Goal: Information Seeking & Learning: Learn about a topic

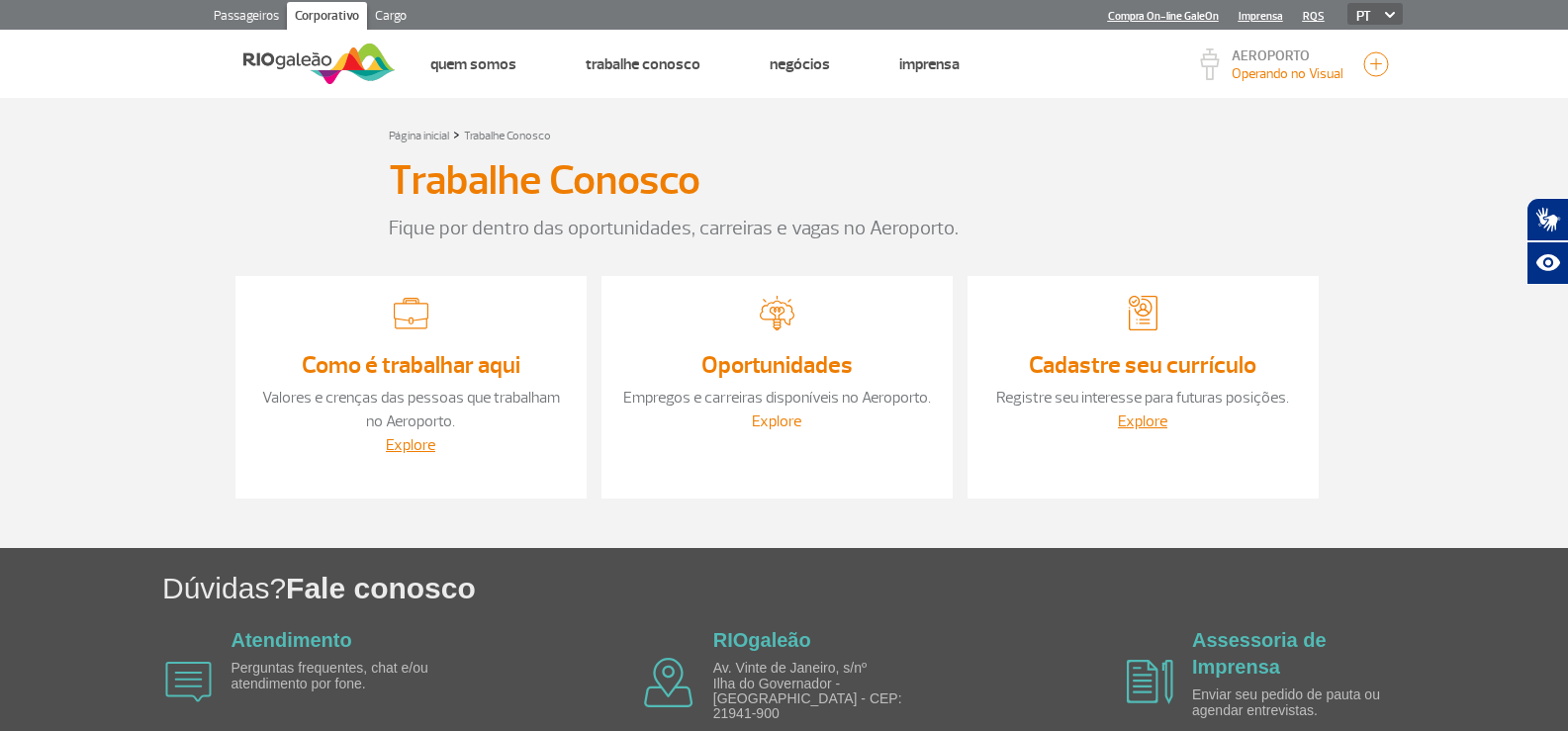
click at [783, 413] on link "Explore" at bounding box center [777, 421] width 50 height 20
click at [762, 423] on link "Explore" at bounding box center [777, 421] width 50 height 20
click at [824, 130] on div "Página inicial > Trabalhe Conosco" at bounding box center [784, 135] width 792 height 24
click at [1233, 175] on div "Trabalhe Conosco Fique por dentro das oportunidades, carreiras e vagas no Aerop…" at bounding box center [785, 195] width 1098 height 97
click at [1242, 169] on div "Trabalhe Conosco Fique por dentro das oportunidades, carreiras e vagas no Aerop…" at bounding box center [785, 195] width 1098 height 97
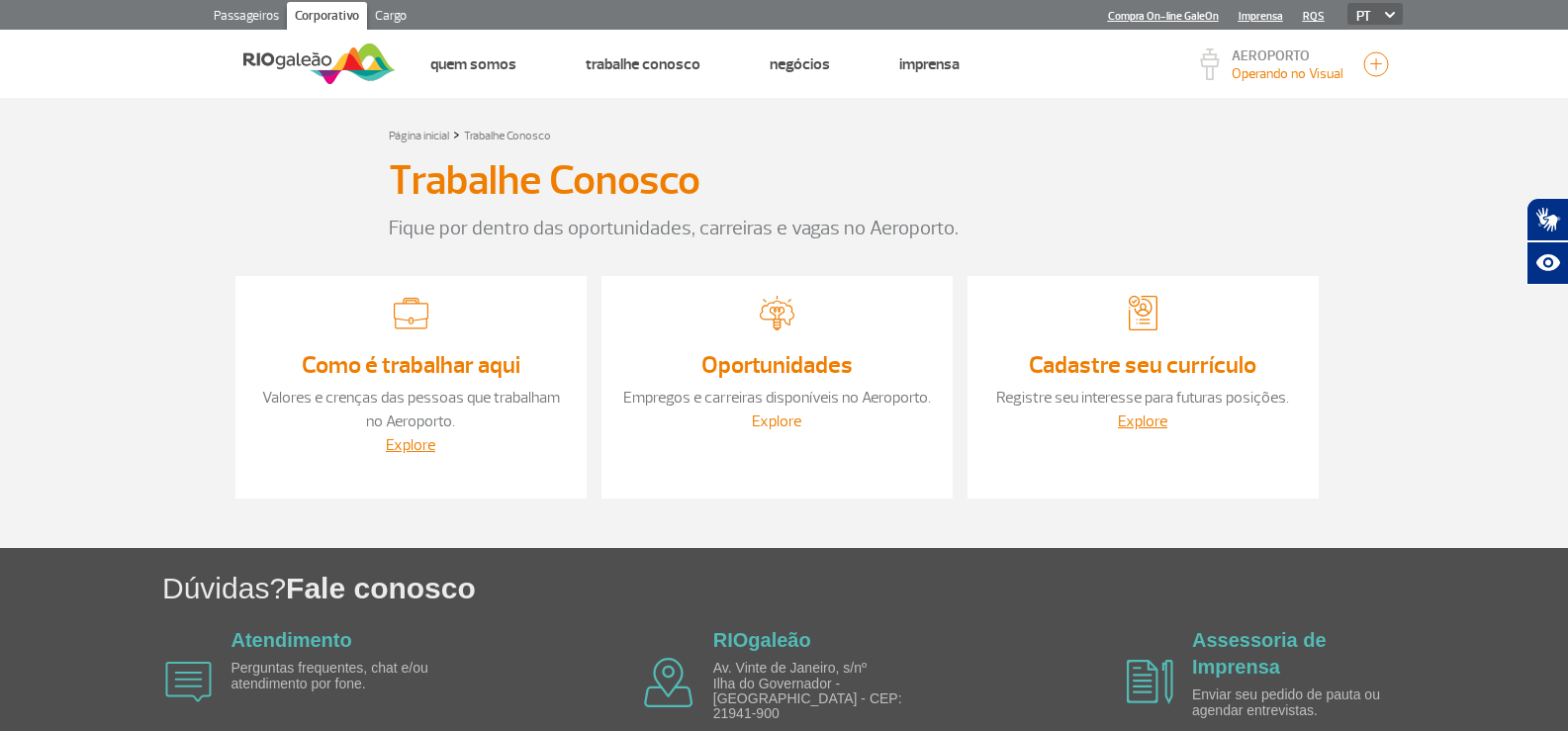
click at [793, 426] on link "Explore" at bounding box center [777, 421] width 50 height 20
